Goal: Information Seeking & Learning: Compare options

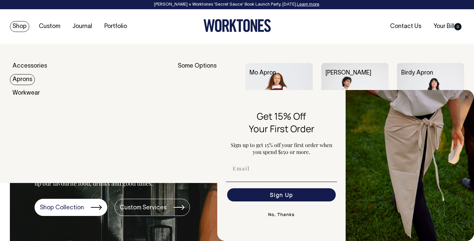
click at [28, 83] on link "Aprons" at bounding box center [22, 79] width 25 height 11
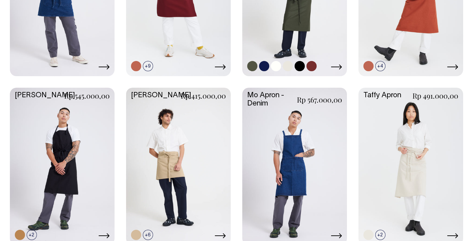
scroll to position [409, 0]
click at [75, 127] on link at bounding box center [62, 166] width 105 height 156
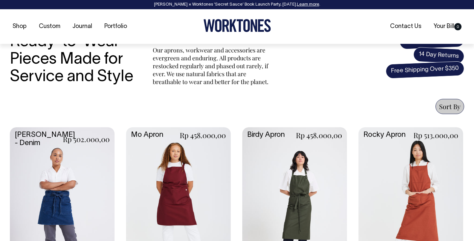
scroll to position [201, 0]
click at [140, 152] on link at bounding box center [178, 205] width 105 height 156
click at [321, 171] on link at bounding box center [294, 205] width 105 height 156
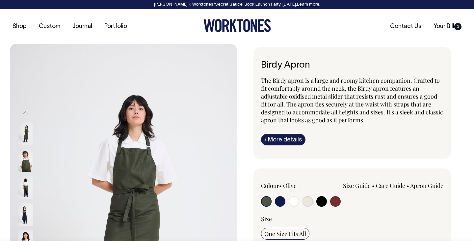
click at [20, 162] on img at bounding box center [25, 160] width 15 height 23
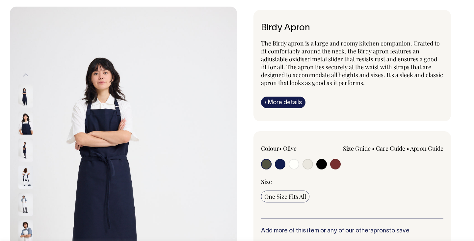
scroll to position [38, 0]
click at [296, 168] on input "radio" at bounding box center [294, 163] width 11 height 11
radio input "true"
select select "Off-White"
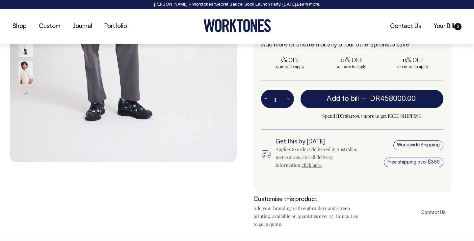
scroll to position [223, 0]
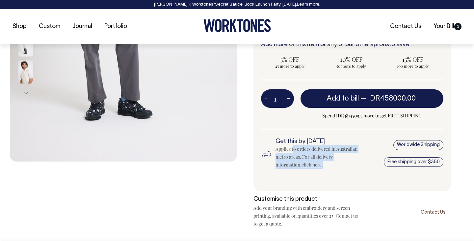
drag, startPoint x: 319, startPoint y: 173, endPoint x: 293, endPoint y: 152, distance: 34.4
click at [293, 152] on div "Get this by Friday Applies to orders delivered in Australian metro areas. For a…" at bounding box center [352, 158] width 182 height 40
click at [293, 152] on div "Applies to orders delivered in Australian metro areas. For all delivery informa…" at bounding box center [318, 157] width 85 height 24
drag, startPoint x: 300, startPoint y: 167, endPoint x: 281, endPoint y: 151, distance: 25.0
click at [281, 151] on div "Applies to orders delivered in Australian metro areas. For all delivery informa…" at bounding box center [318, 157] width 85 height 24
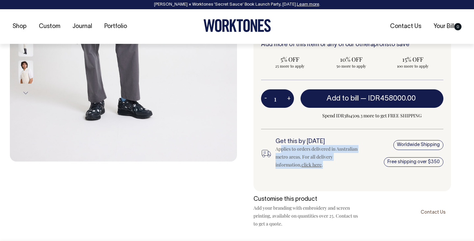
click at [281, 151] on div "Applies to orders delivered in Australian metro areas. For all delivery informa…" at bounding box center [318, 157] width 85 height 24
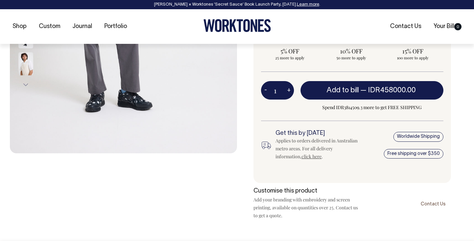
scroll to position [232, 0]
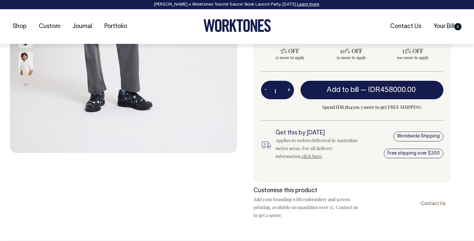
click at [289, 158] on div "Applies to orders delivered in Australian metro areas. For all delivery informa…" at bounding box center [318, 148] width 85 height 24
click at [302, 156] on link "click here" at bounding box center [312, 156] width 20 height 6
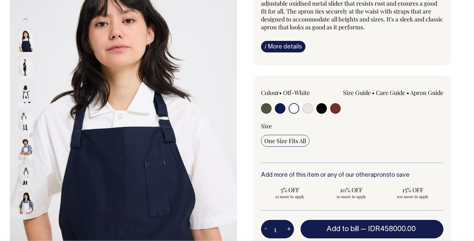
click at [294, 106] on input "radio" at bounding box center [294, 108] width 11 height 11
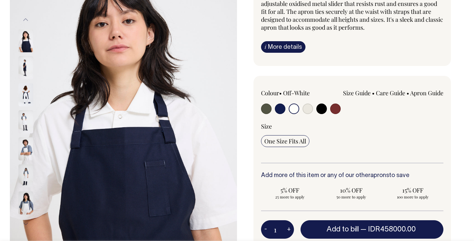
scroll to position [93, 0]
click at [306, 109] on input "radio" at bounding box center [308, 108] width 11 height 11
radio input "true"
select select "Natural"
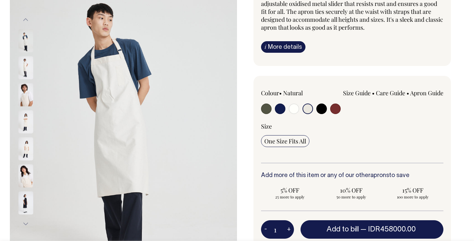
click at [328, 111] on div at bounding box center [297, 109] width 73 height 12
click at [309, 111] on input "radio" at bounding box center [308, 108] width 11 height 11
click at [291, 109] on input "radio" at bounding box center [294, 108] width 11 height 11
radio input "true"
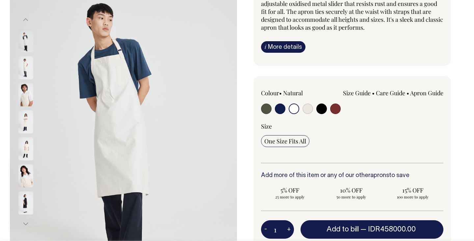
select select "Off-White"
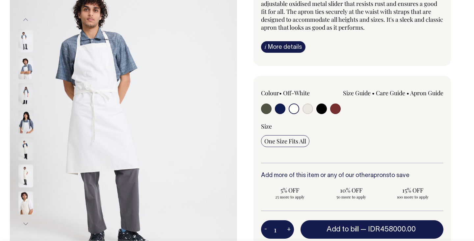
click at [304, 111] on input "radio" at bounding box center [308, 108] width 11 height 11
radio input "true"
select select "Natural"
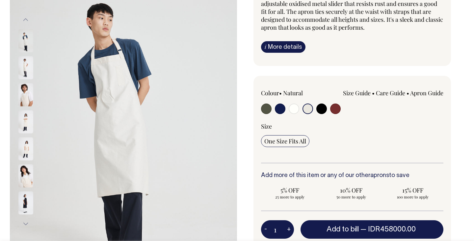
click at [320, 111] on input "radio" at bounding box center [322, 108] width 11 height 11
radio input "true"
select select "Black"
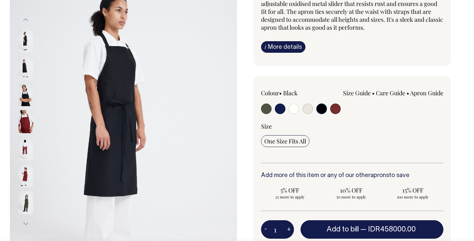
click at [337, 111] on input "radio" at bounding box center [335, 108] width 11 height 11
radio input "true"
select select "Burgundy"
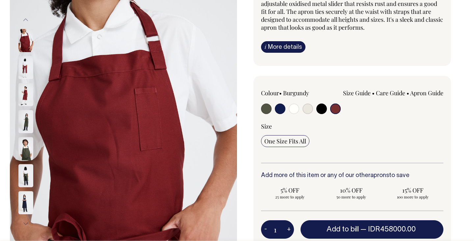
click at [293, 111] on input "radio" at bounding box center [294, 108] width 11 height 11
radio input "true"
select select "Off-White"
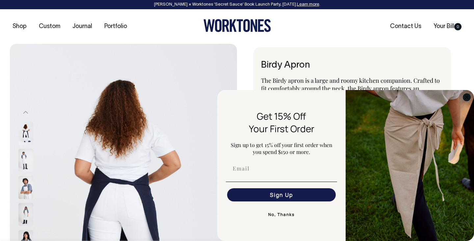
click at [466, 97] on circle "Close dialog" at bounding box center [467, 97] width 8 height 8
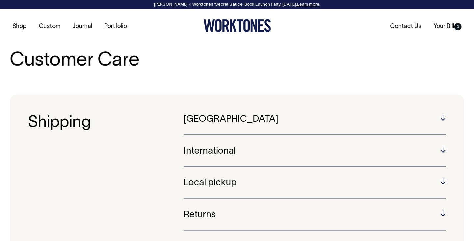
click at [304, 116] on h5 "Australia" at bounding box center [315, 119] width 263 height 10
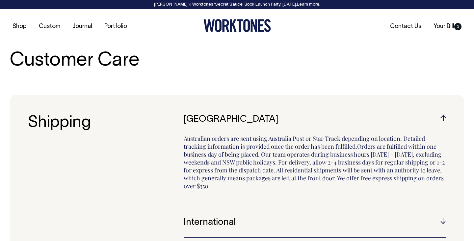
drag, startPoint x: 277, startPoint y: 162, endPoint x: 306, endPoint y: 163, distance: 29.0
click at [306, 163] on p "Australian orders are sent using Australia Post or Star Track depending on loca…" at bounding box center [315, 164] width 263 height 61
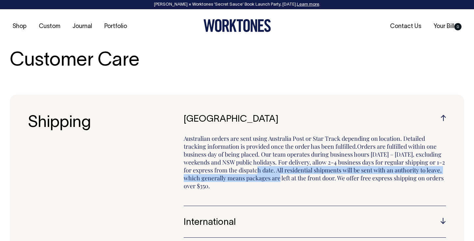
drag, startPoint x: 233, startPoint y: 169, endPoint x: 260, endPoint y: 176, distance: 28.7
click at [260, 176] on p "Australian orders are sent using Australia Post or Star Track depending on loca…" at bounding box center [315, 164] width 263 height 61
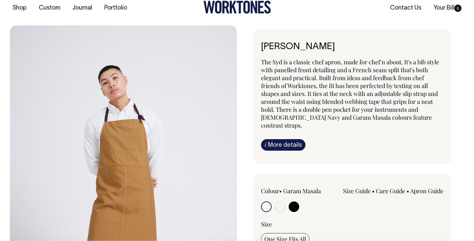
scroll to position [24, 0]
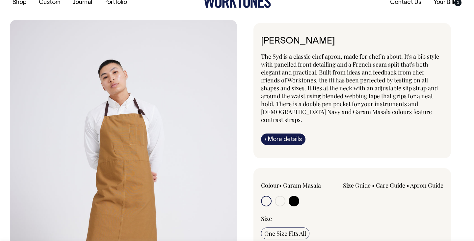
click at [283, 196] on input "radio" at bounding box center [280, 201] width 11 height 11
radio input "true"
click at [278, 196] on input "radio" at bounding box center [280, 201] width 11 height 11
click at [290, 196] on input "radio" at bounding box center [294, 201] width 11 height 11
radio input "true"
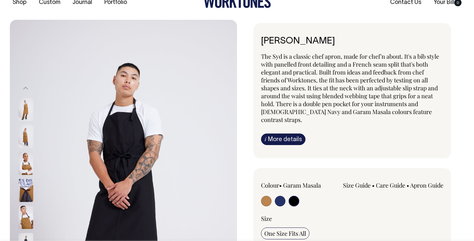
click at [269, 196] on input "radio" at bounding box center [266, 201] width 11 height 11
radio input "true"
click at [278, 196] on input "radio" at bounding box center [280, 201] width 11 height 11
radio input "true"
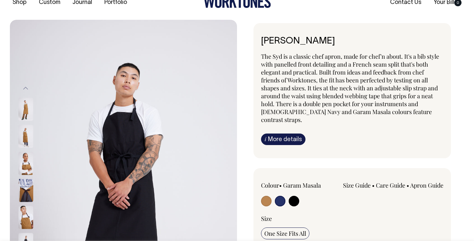
select select "French Navy"
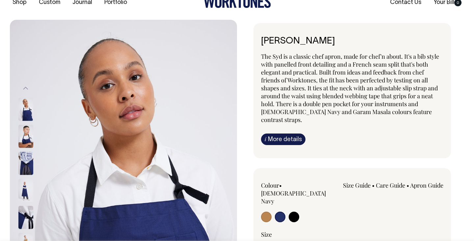
click at [296, 211] on input "radio" at bounding box center [294, 216] width 11 height 11
radio input "true"
select select "Black"
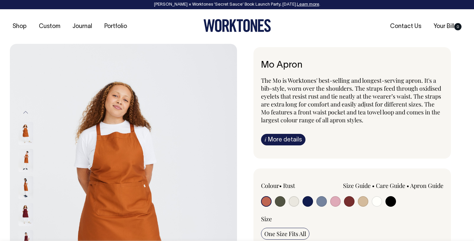
click at [378, 204] on input "radio" at bounding box center [377, 201] width 11 height 11
radio input "true"
select select "Off-White"
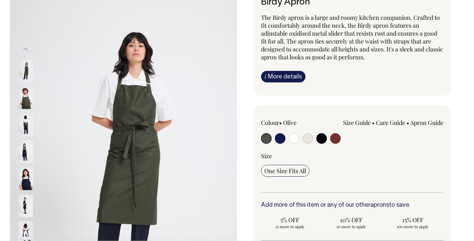
scroll to position [63, 0]
click at [293, 137] on input "radio" at bounding box center [294, 138] width 11 height 11
radio input "true"
select select "Off-White"
